Goal: Task Accomplishment & Management: Manage account settings

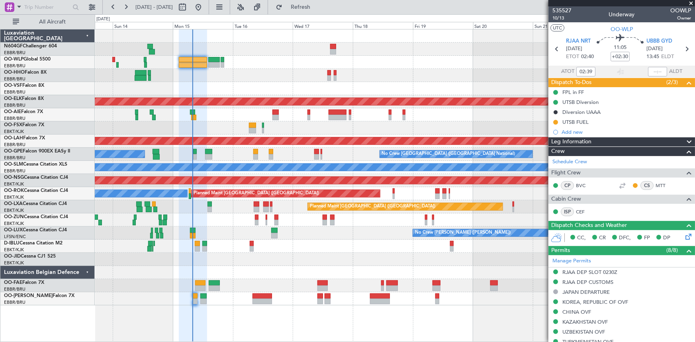
click at [194, 84] on div at bounding box center [395, 88] width 600 height 13
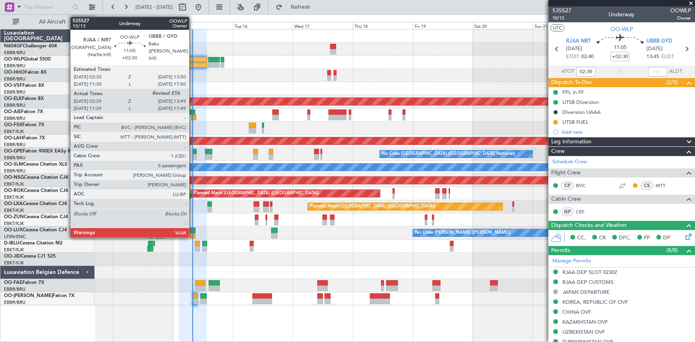
click at [193, 65] on div at bounding box center [193, 65] width 29 height 6
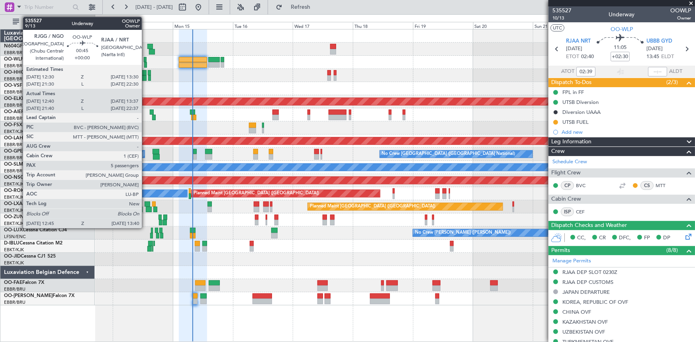
click at [145, 64] on div at bounding box center [145, 65] width 2 height 6
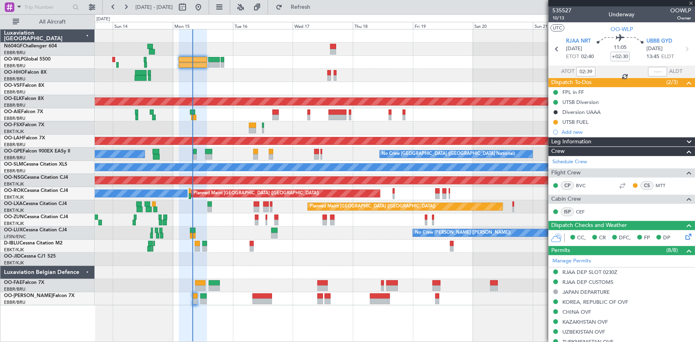
type input "12:50"
type input "13:32"
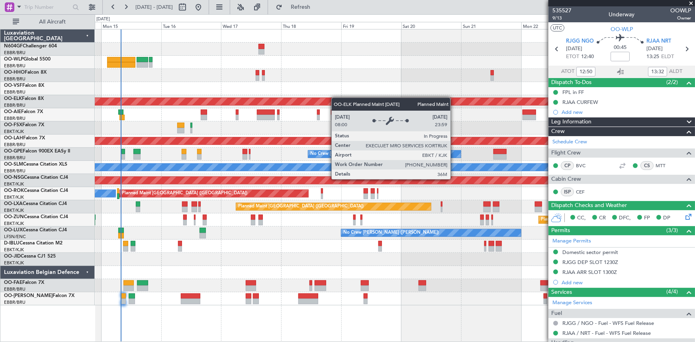
click at [348, 101] on div "Planned Maint Geneva (Cointrin) Planned Maint [GEOGRAPHIC_DATA]-[GEOGRAPHIC_DAT…" at bounding box center [395, 167] width 600 height 276
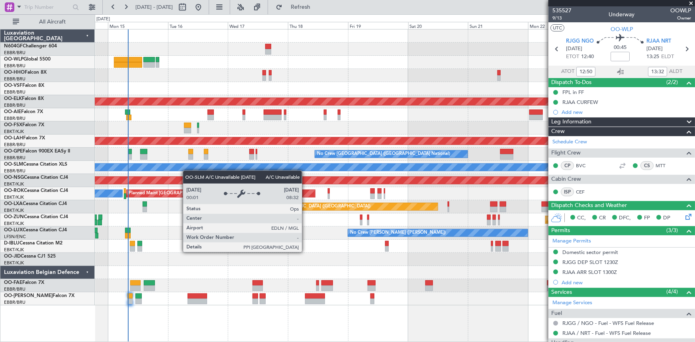
click at [183, 170] on div "A/C Unavailable [GEOGRAPHIC_DATA]" at bounding box center [395, 167] width 1800 height 7
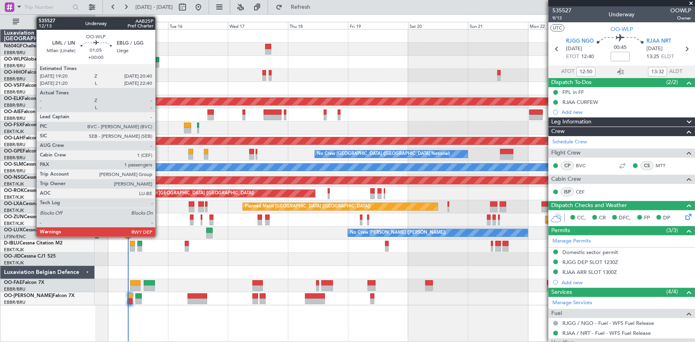
click at [159, 64] on div at bounding box center [158, 65] width 4 height 6
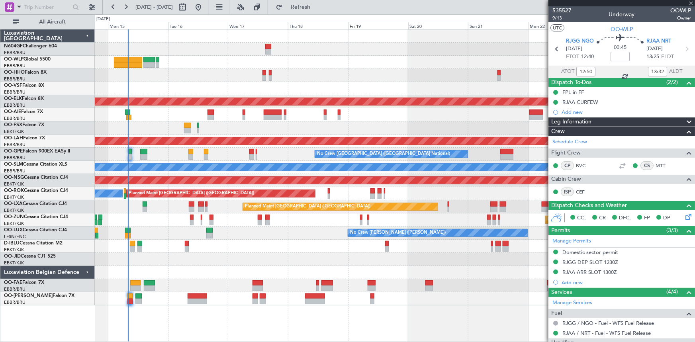
type input "1"
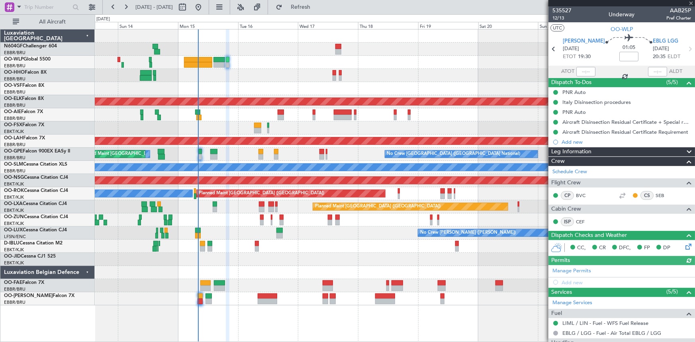
click at [230, 70] on div "Planned Maint Geneva (Cointrin) Planned Maint [GEOGRAPHIC_DATA]-[GEOGRAPHIC_DAT…" at bounding box center [395, 167] width 600 height 276
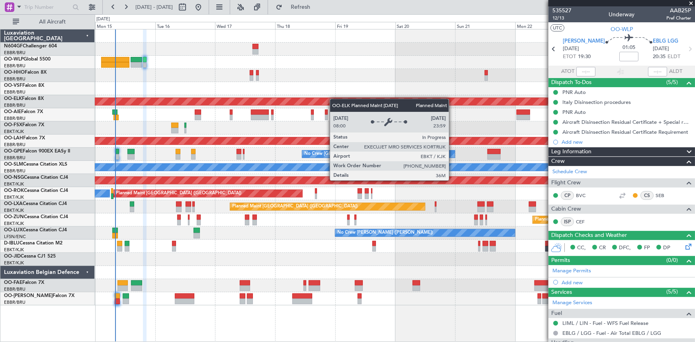
click at [335, 99] on div "Planned Maint Geneva (Cointrin) Planned Maint [GEOGRAPHIC_DATA]-[GEOGRAPHIC_DAT…" at bounding box center [395, 167] width 600 height 276
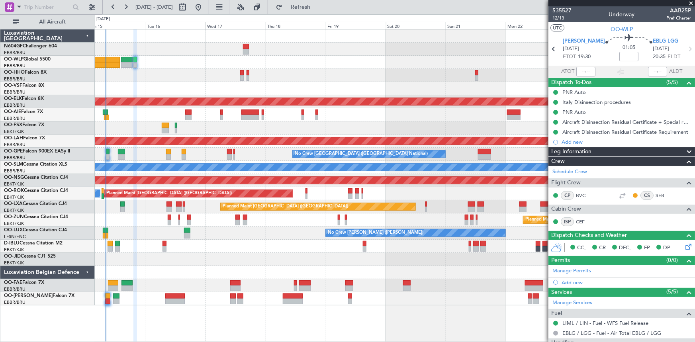
click at [299, 41] on div at bounding box center [395, 35] width 600 height 13
click at [584, 127] on div "Aircraft Disinsection Residual Certificate Requirement" at bounding box center [621, 132] width 147 height 10
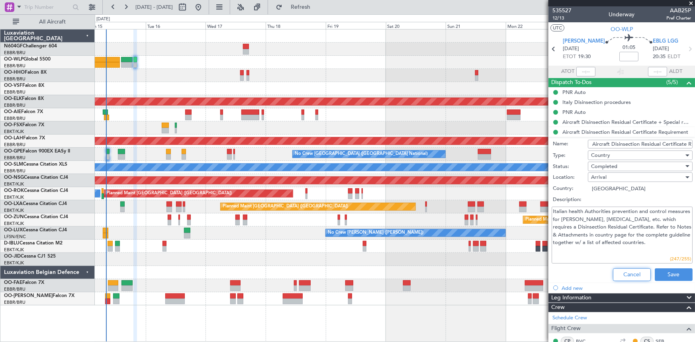
click at [624, 272] on button "Cancel" at bounding box center [632, 274] width 38 height 13
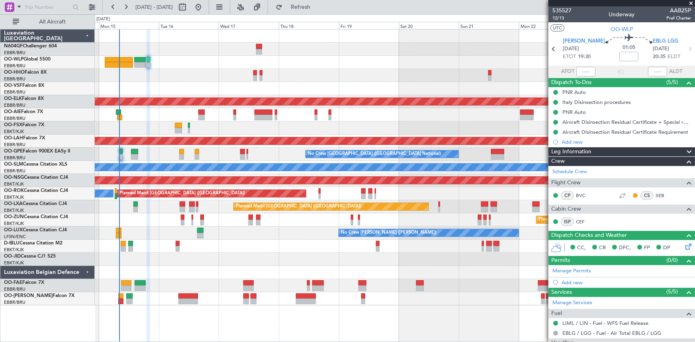
click at [456, 45] on div at bounding box center [395, 49] width 600 height 13
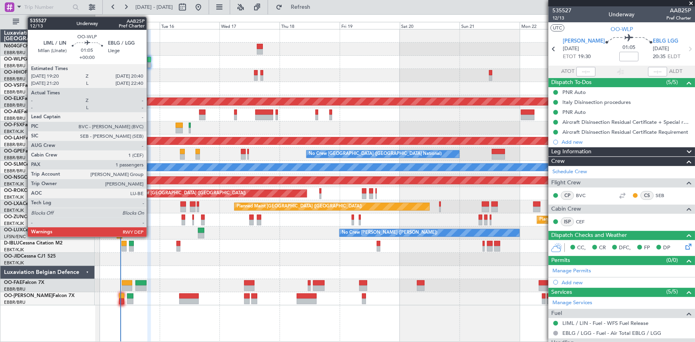
click at [150, 61] on div at bounding box center [149, 60] width 4 height 6
click at [148, 65] on div at bounding box center [149, 65] width 4 height 6
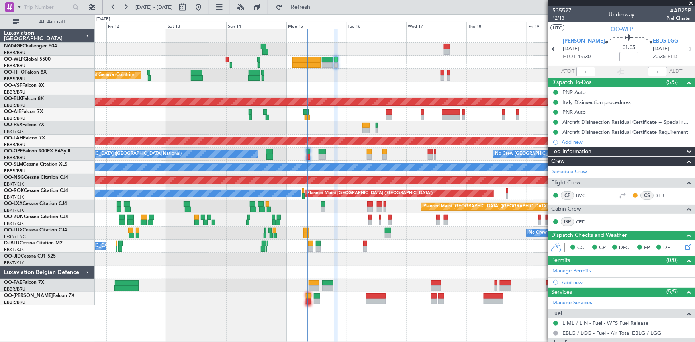
click at [380, 111] on div "Planned Maint Liege Planned Maint Geneva ([GEOGRAPHIC_DATA]) AOG Maint [US_STAT…" at bounding box center [395, 167] width 600 height 276
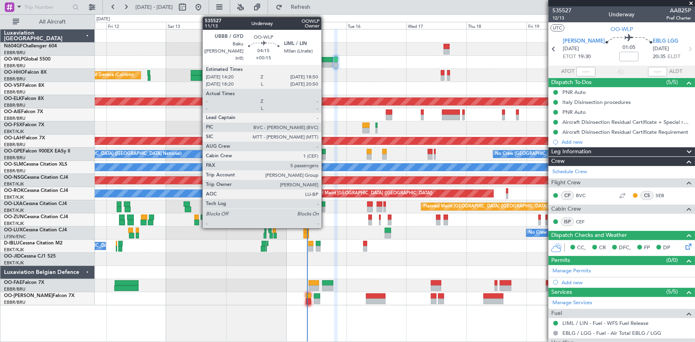
click at [325, 64] on div at bounding box center [328, 65] width 12 height 6
type input "+00:15"
type input "5"
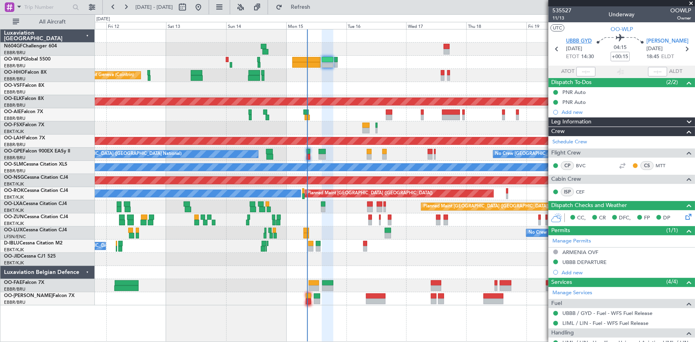
click at [575, 40] on span "UBBB GYD" at bounding box center [579, 41] width 26 height 8
